Goal: Information Seeking & Learning: Learn about a topic

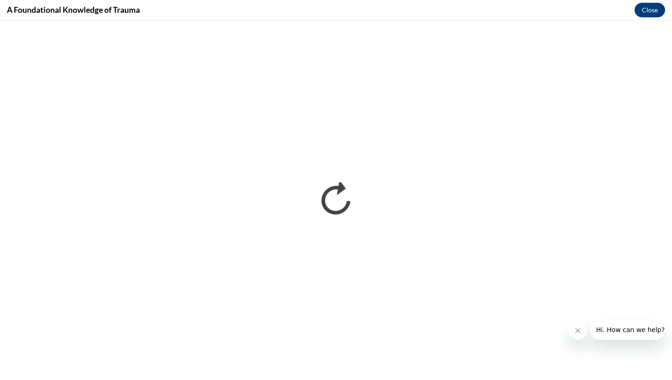
click at [579, 335] on button "Close message from company" at bounding box center [578, 331] width 18 height 18
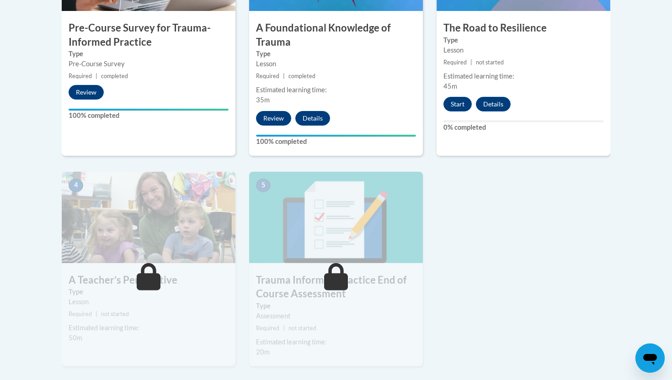
scroll to position [383, 0]
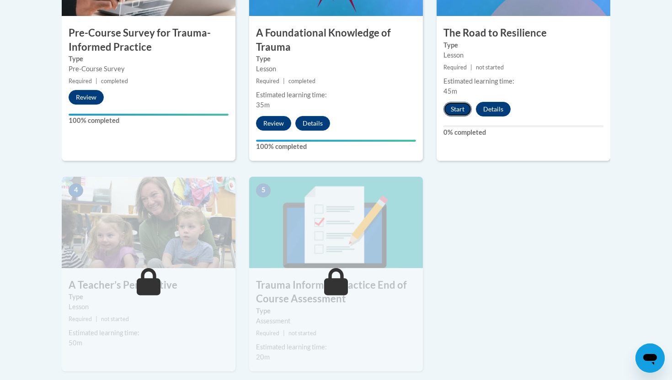
click at [453, 111] on button "Start" at bounding box center [457, 109] width 28 height 15
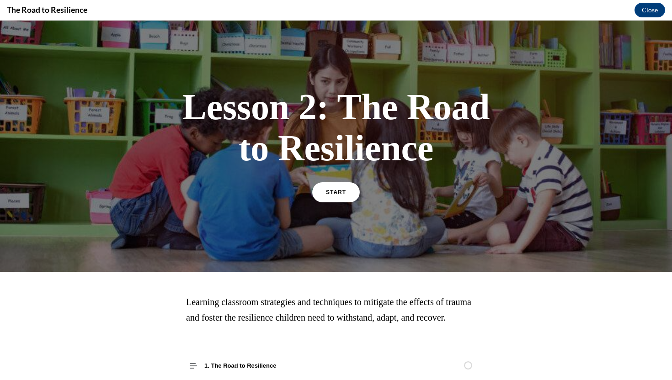
scroll to position [0, 0]
click at [335, 194] on span "START" at bounding box center [335, 192] width 21 height 7
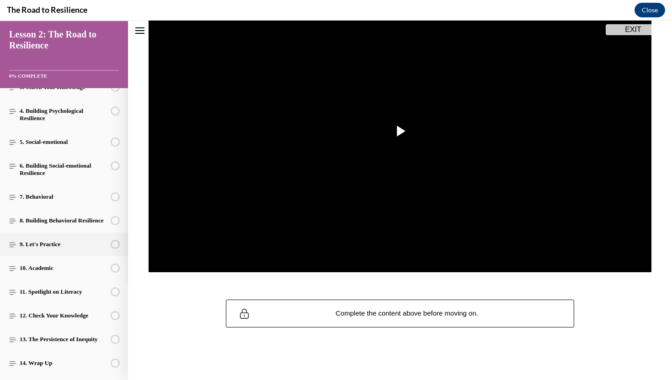
scroll to position [123, 0]
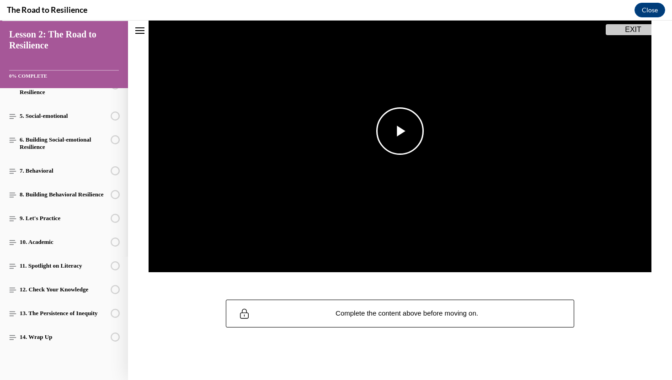
click at [400, 131] on span "Video player" at bounding box center [400, 131] width 0 height 0
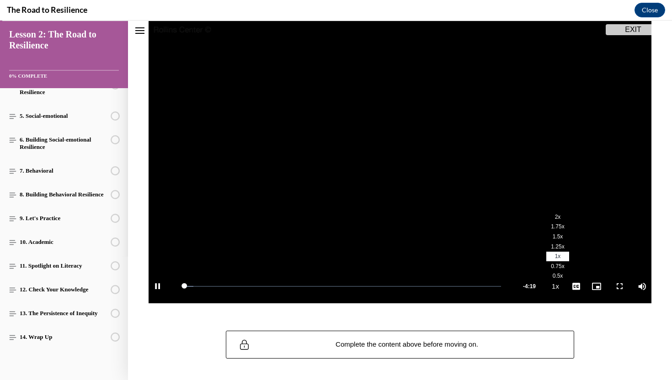
click at [556, 289] on button "Playback Rate 1x" at bounding box center [555, 286] width 18 height 34
click at [557, 225] on span "1.75x" at bounding box center [557, 226] width 13 height 6
click at [574, 277] on span "English" at bounding box center [576, 275] width 18 height 6
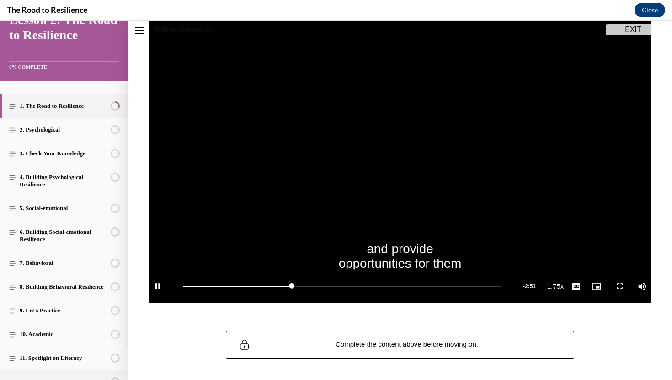
scroll to position [0, 0]
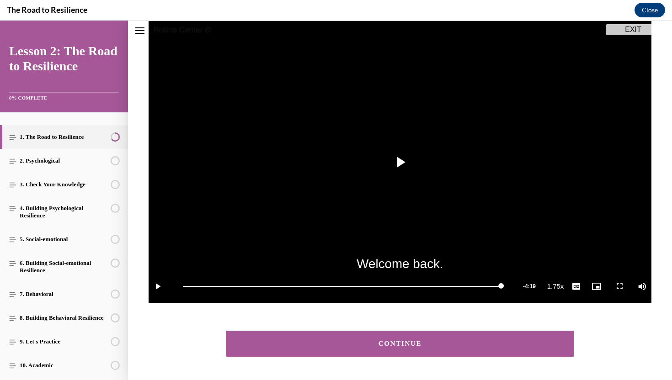
click at [428, 344] on div "CONTINUE" at bounding box center [400, 343] width 320 height 7
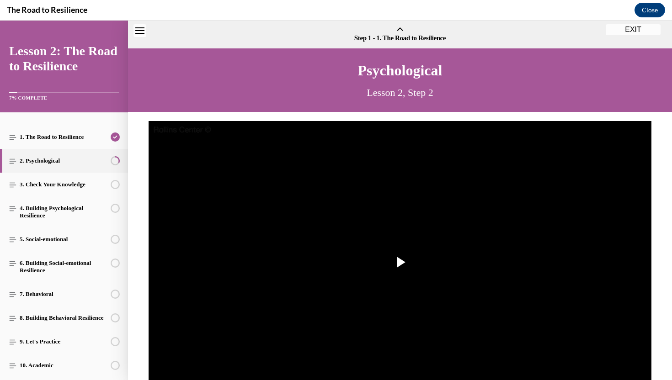
scroll to position [28, 0]
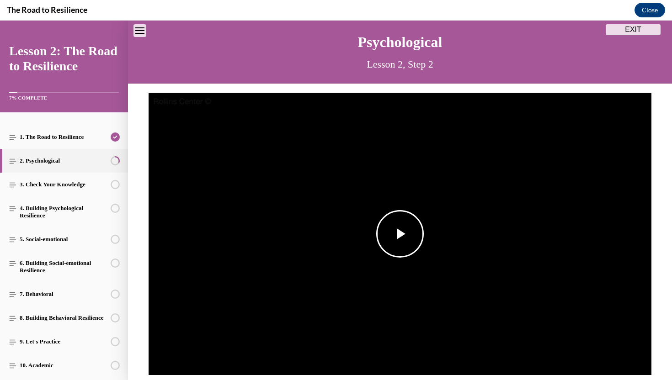
click at [400, 234] on span "Video player" at bounding box center [400, 234] width 0 height 0
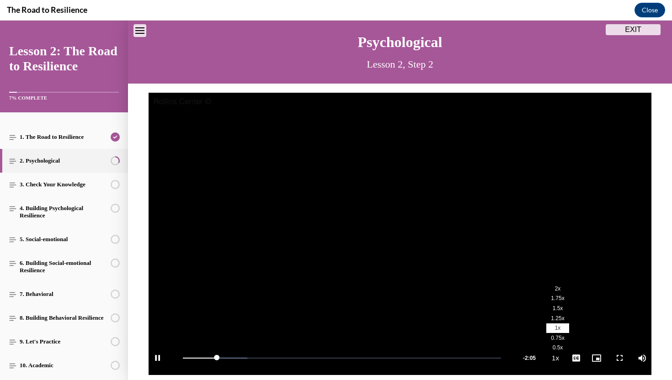
click at [553, 365] on button "Playback Rate 1x" at bounding box center [555, 358] width 18 height 34
click at [562, 296] on span "1.75x" at bounding box center [557, 298] width 13 height 6
click at [576, 347] on span "English" at bounding box center [576, 347] width 18 height 6
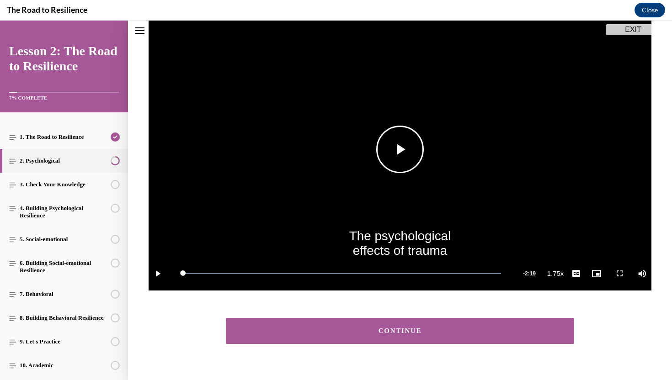
scroll to position [129, 0]
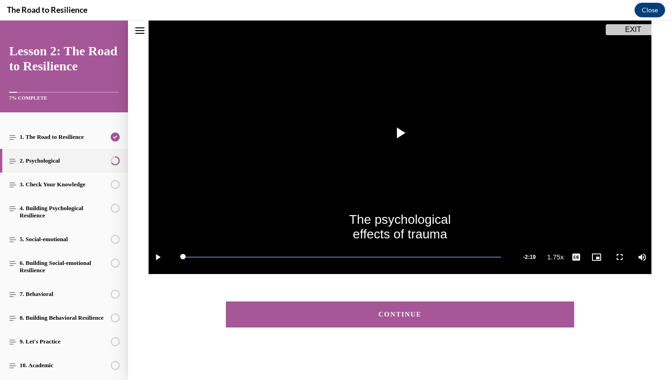
click at [373, 313] on div "CONTINUE" at bounding box center [400, 314] width 320 height 7
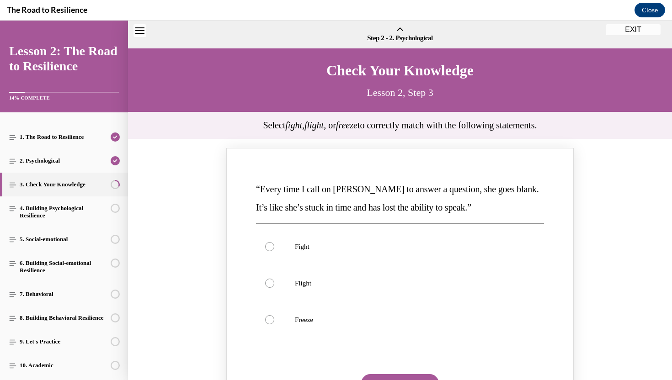
scroll to position [28, 0]
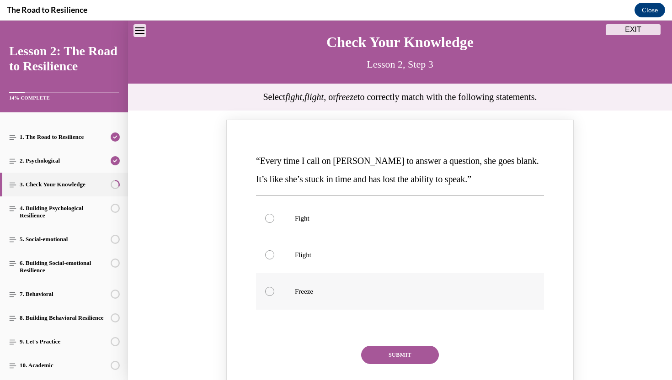
click at [313, 297] on label "Freeze" at bounding box center [400, 291] width 288 height 37
click at [274, 296] on input "Freeze" at bounding box center [269, 291] width 9 height 9
radio input "true"
click at [401, 357] on button "SUBMIT" at bounding box center [400, 355] width 78 height 18
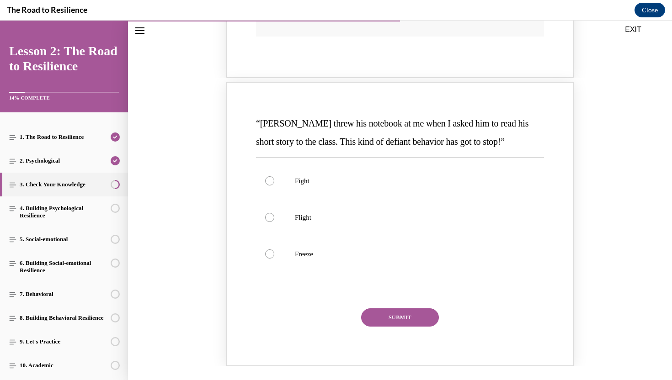
scroll to position [441, 0]
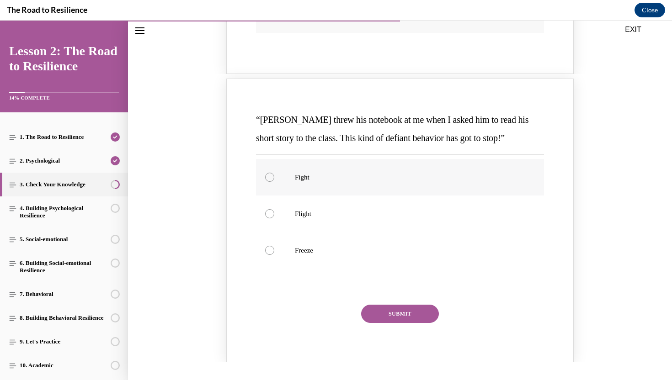
click at [415, 185] on label "Fight" at bounding box center [400, 177] width 288 height 37
click at [274, 182] on input "Fight" at bounding box center [269, 177] width 9 height 9
radio input "true"
click at [400, 317] on button "SUBMIT" at bounding box center [400, 314] width 78 height 18
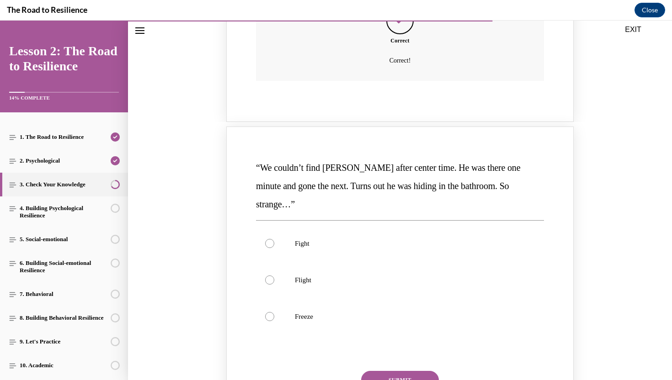
scroll to position [767, 0]
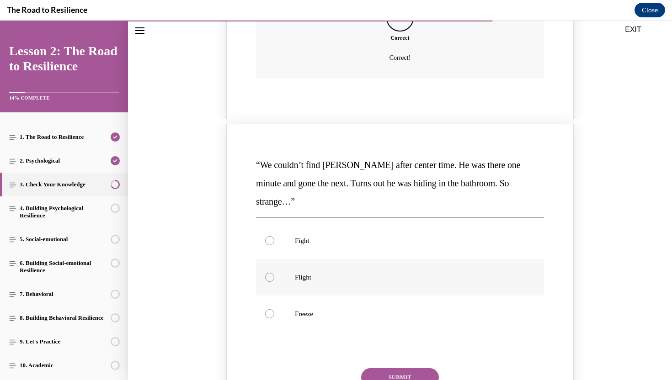
click at [385, 273] on p "Flight" at bounding box center [408, 277] width 226 height 9
click at [274, 273] on input "Flight" at bounding box center [269, 277] width 9 height 9
radio input "true"
click at [399, 368] on button "SUBMIT" at bounding box center [400, 377] width 78 height 18
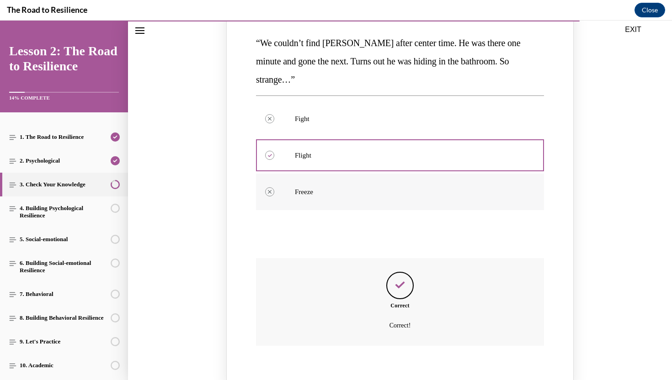
scroll to position [974, 0]
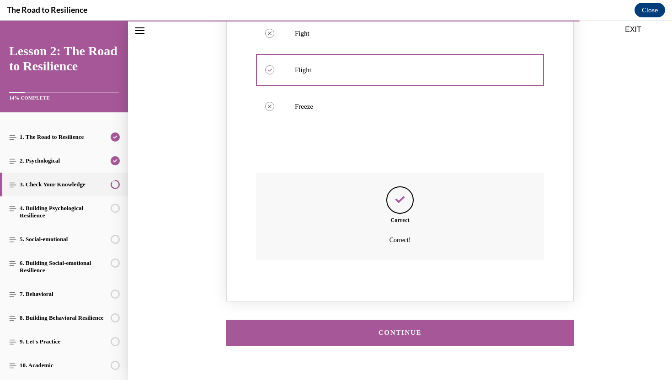
click at [427, 320] on button "CONTINUE" at bounding box center [400, 333] width 348 height 26
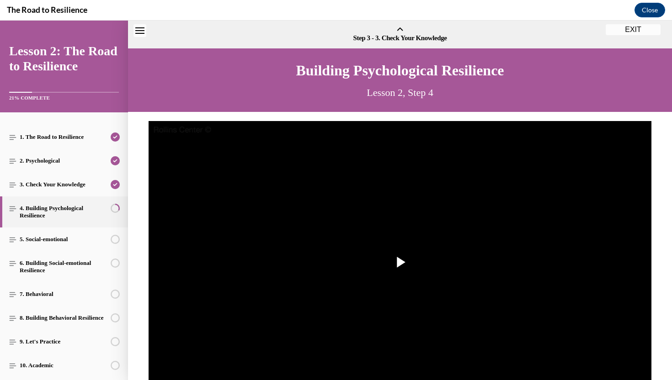
scroll to position [28, 0]
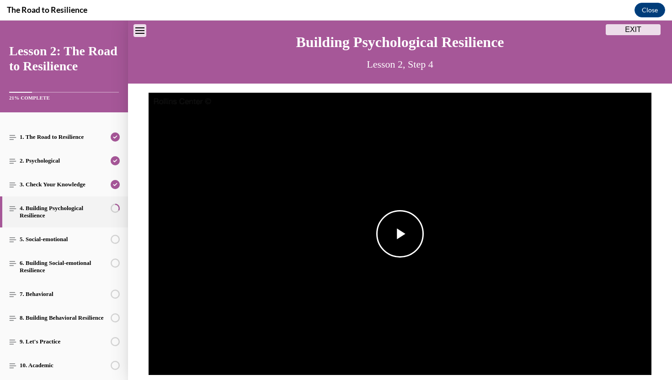
click at [400, 234] on span "Video player" at bounding box center [400, 234] width 0 height 0
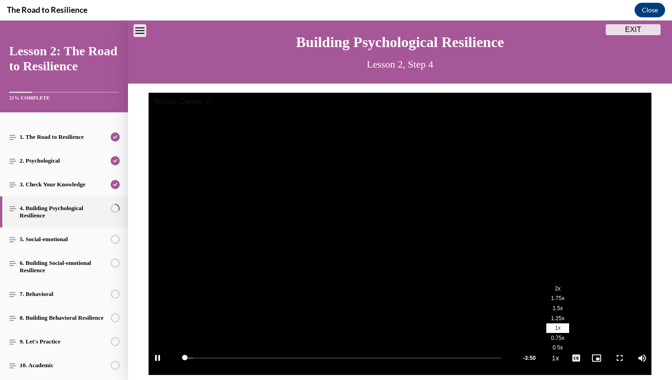
click at [551, 357] on button "Playback Rate 1x" at bounding box center [555, 358] width 18 height 34
click at [560, 301] on span "1.75x" at bounding box center [557, 298] width 13 height 6
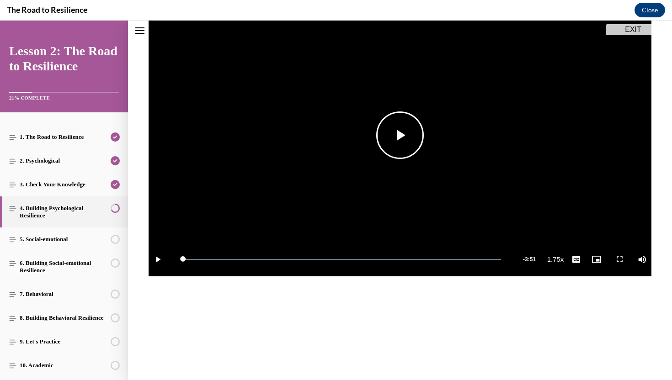
scroll to position [129, 0]
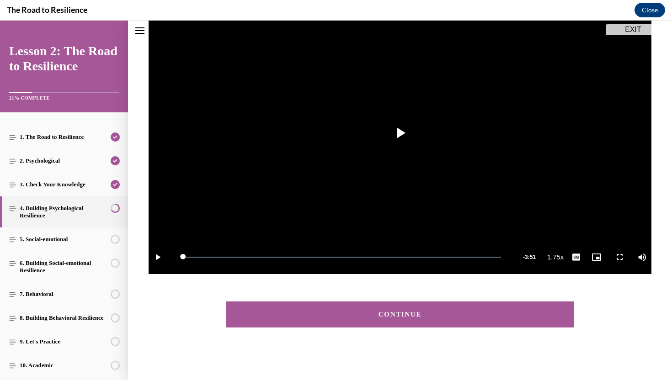
click at [507, 313] on div "CONTINUE" at bounding box center [400, 314] width 320 height 7
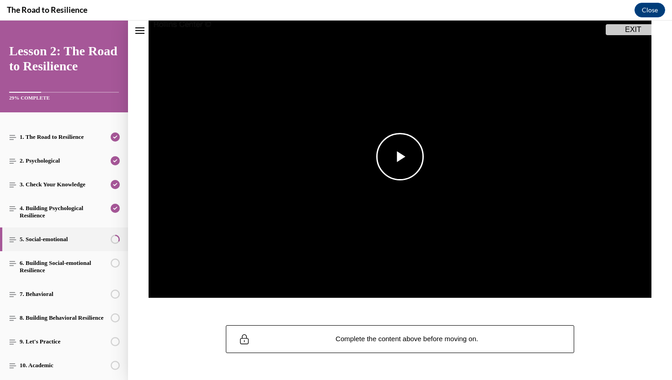
scroll to position [131, 0]
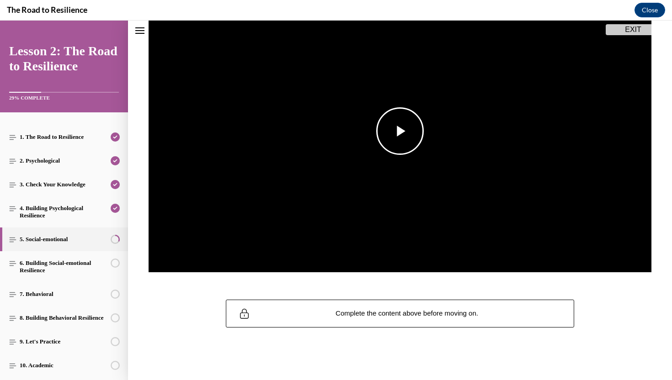
click at [400, 131] on span "Video player" at bounding box center [400, 131] width 0 height 0
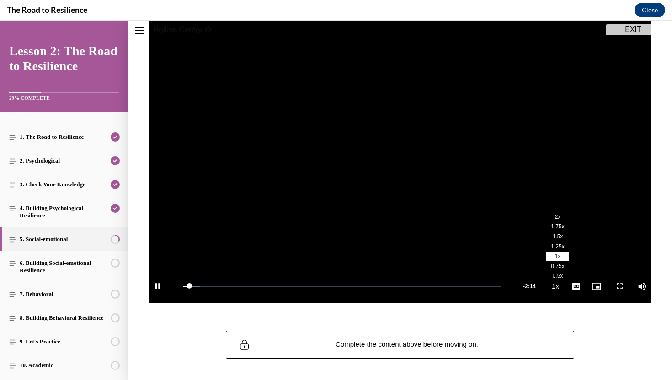
click at [555, 290] on button "Playback Rate 1x" at bounding box center [555, 286] width 18 height 34
click at [556, 227] on span "1.75x" at bounding box center [557, 226] width 13 height 6
click at [575, 276] on span "English" at bounding box center [576, 275] width 18 height 6
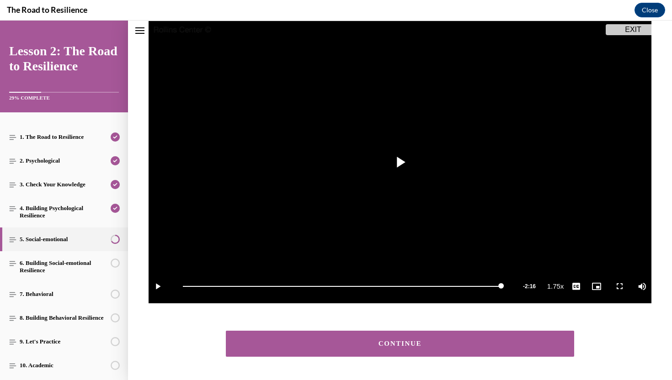
click at [531, 340] on button "CONTINUE" at bounding box center [400, 344] width 348 height 26
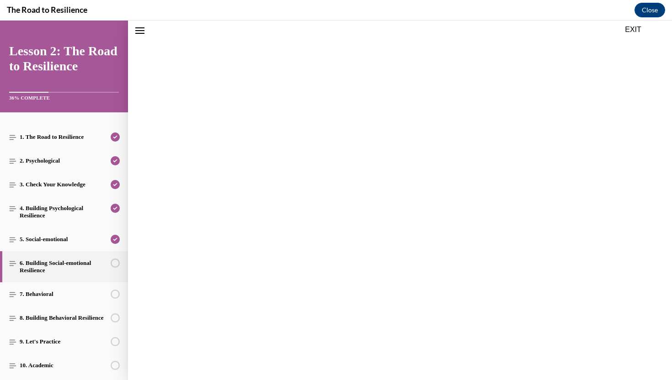
scroll to position [28, 0]
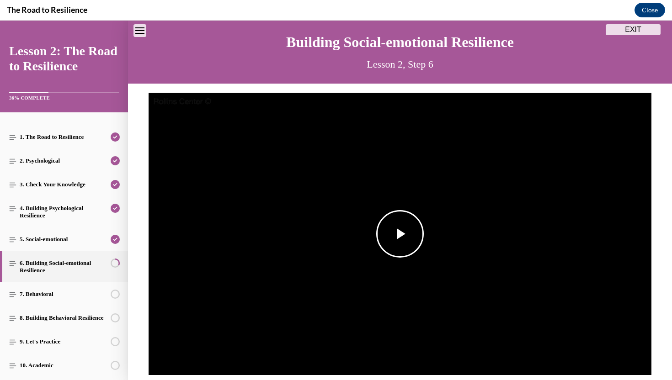
click at [400, 234] on span "Video player" at bounding box center [400, 234] width 0 height 0
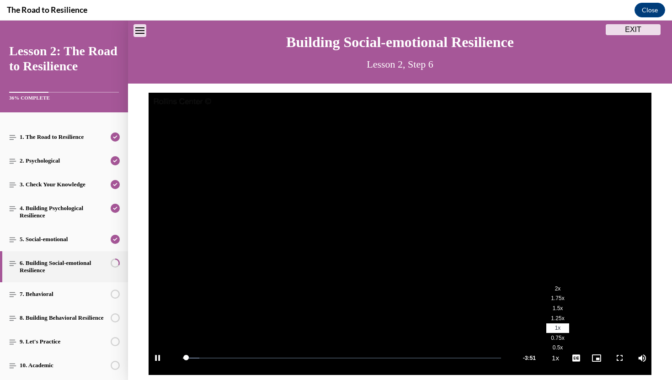
click at [554, 298] on span "1.75x" at bounding box center [557, 298] width 13 height 6
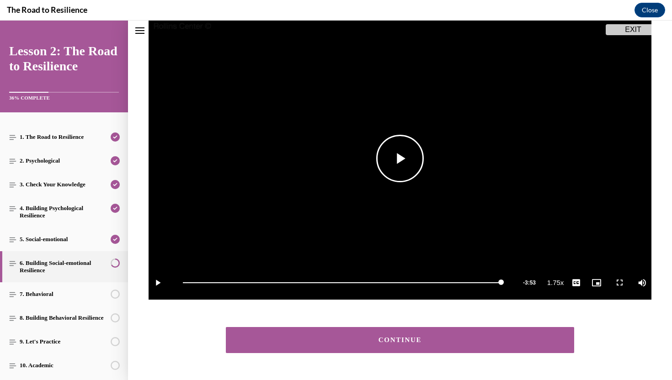
scroll to position [112, 0]
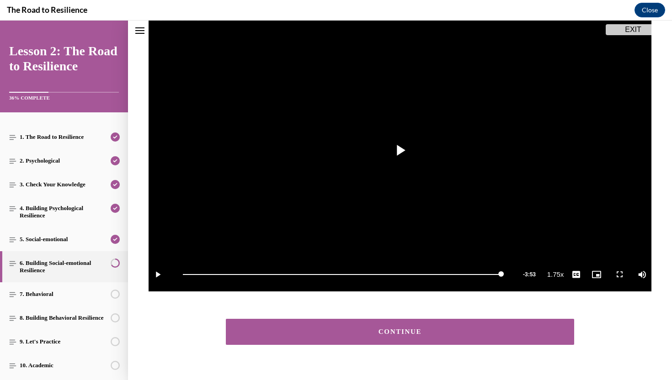
click at [518, 339] on button "CONTINUE" at bounding box center [400, 332] width 348 height 26
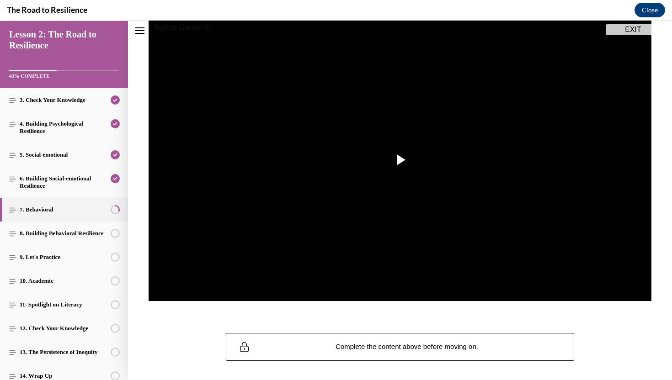
scroll to position [123, 0]
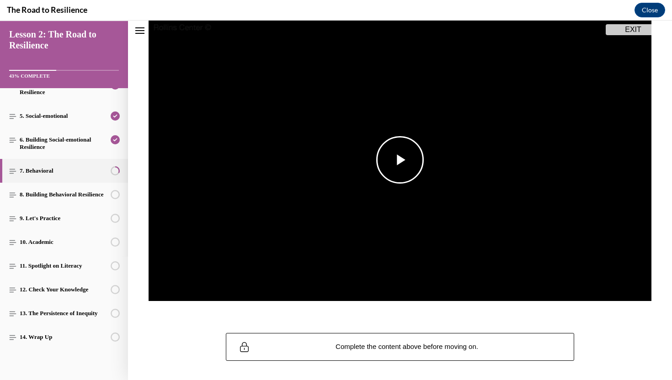
click at [400, 160] on span "Video player" at bounding box center [400, 160] width 0 height 0
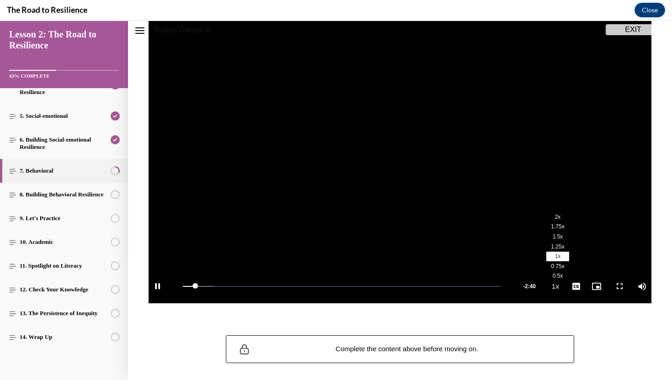
click at [555, 224] on span "1.75x" at bounding box center [557, 226] width 13 height 6
click at [574, 276] on span "English" at bounding box center [576, 275] width 18 height 6
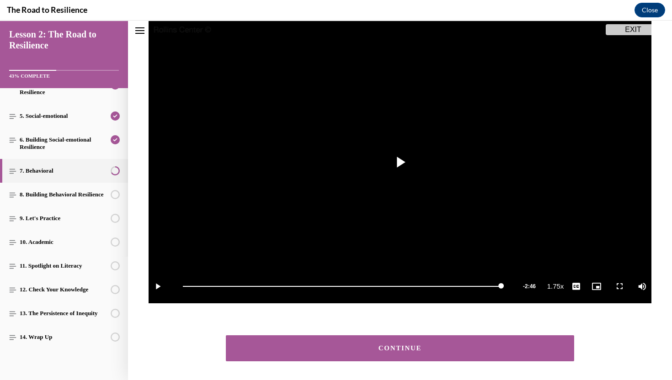
click at [522, 347] on div "CONTINUE" at bounding box center [400, 348] width 320 height 7
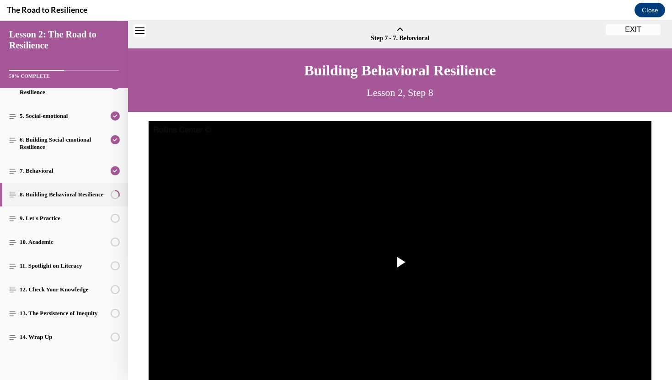
scroll to position [28, 0]
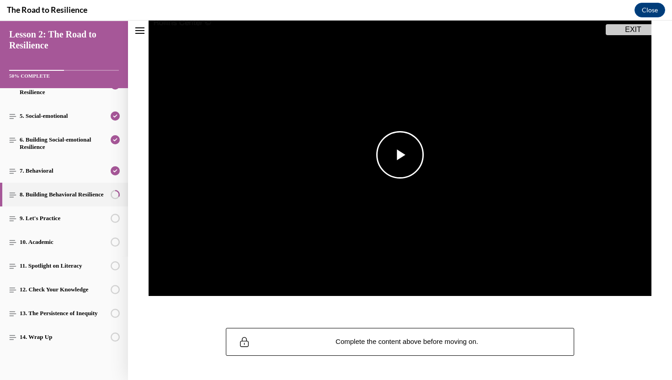
click at [400, 155] on span "Video player" at bounding box center [400, 155] width 0 height 0
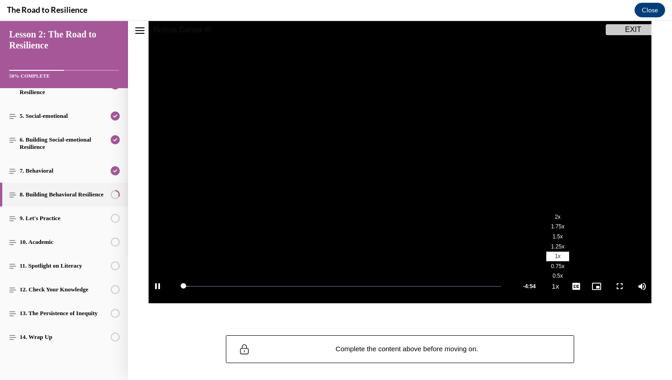
click at [559, 292] on button "Playback Rate 1x" at bounding box center [555, 286] width 18 height 34
click at [558, 225] on span "1.75x" at bounding box center [557, 226] width 13 height 6
click at [578, 277] on span "English" at bounding box center [576, 275] width 18 height 6
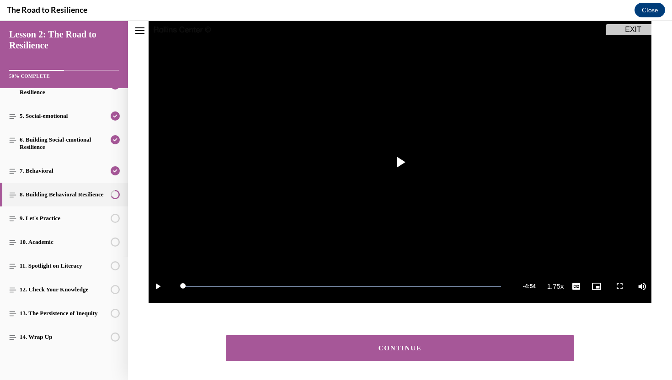
click at [414, 349] on div "CONTINUE" at bounding box center [400, 348] width 320 height 7
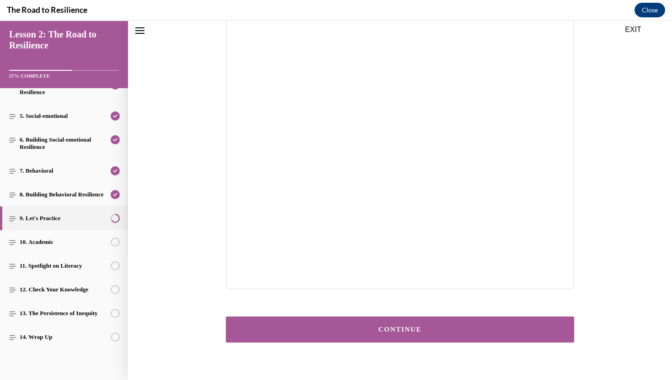
scroll to position [117, 0]
click at [449, 336] on button "CONTINUE" at bounding box center [400, 329] width 348 height 26
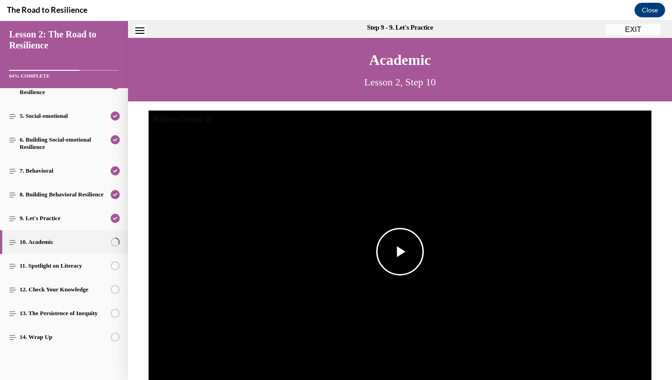
scroll to position [0, 0]
